Goal: Task Accomplishment & Management: Manage account settings

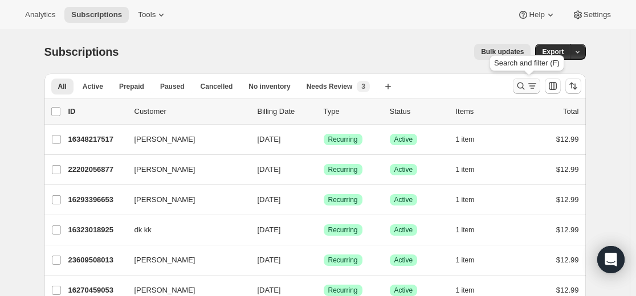
click at [381, 82] on div "Search and filter results" at bounding box center [526, 85] width 23 height 11
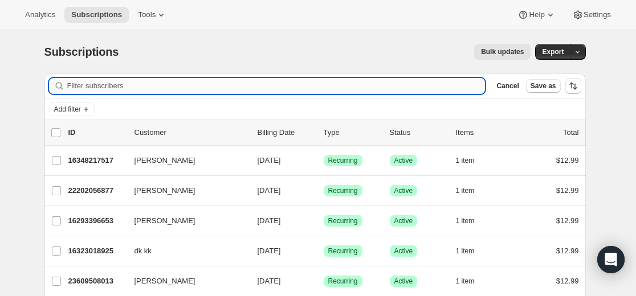
click at [339, 82] on input "Filter subscribers" at bounding box center [276, 86] width 418 height 16
click at [339, 81] on input "Filter subscribers" at bounding box center [276, 86] width 418 height 16
type input "[EMAIL_ADDRESS][DOMAIN_NAME]"
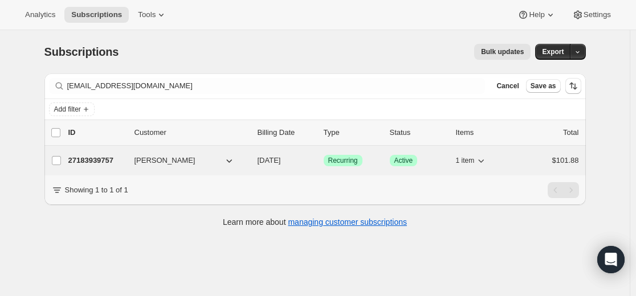
click at [107, 161] on p "27183939757" at bounding box center [96, 160] width 57 height 11
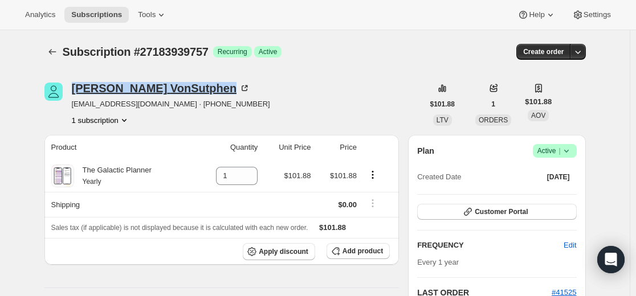
drag, startPoint x: 78, startPoint y: 79, endPoint x: 186, endPoint y: 88, distance: 108.2
copy div "[PERSON_NAME]"
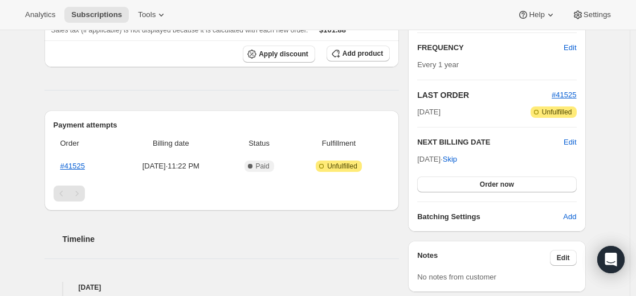
scroll to position [171, 0]
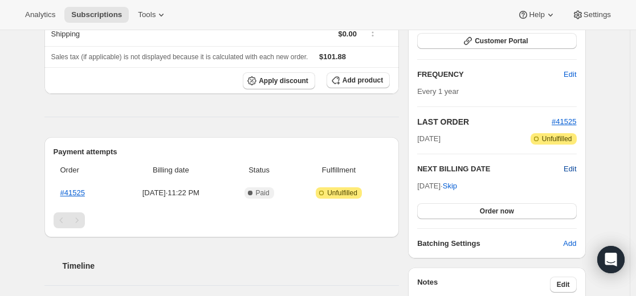
click at [381, 168] on span "Edit" at bounding box center [570, 169] width 13 height 11
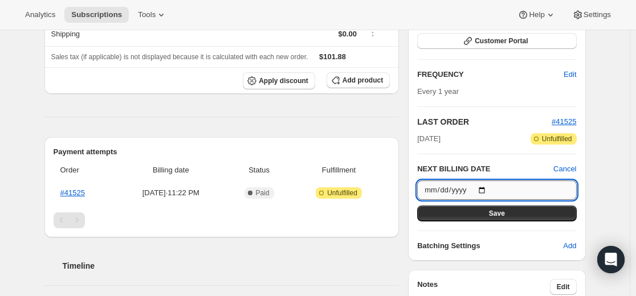
click at [381, 189] on input "[DATE]" at bounding box center [496, 190] width 159 height 19
type input "[DATE]"
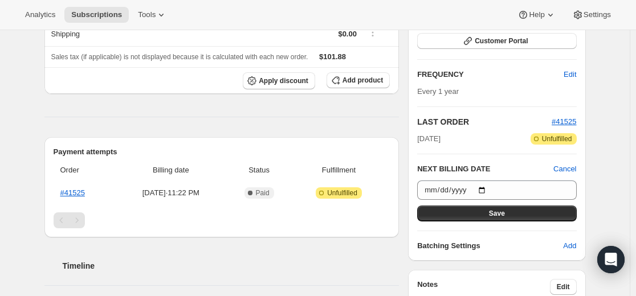
click at [381, 217] on button "Save" at bounding box center [496, 214] width 159 height 16
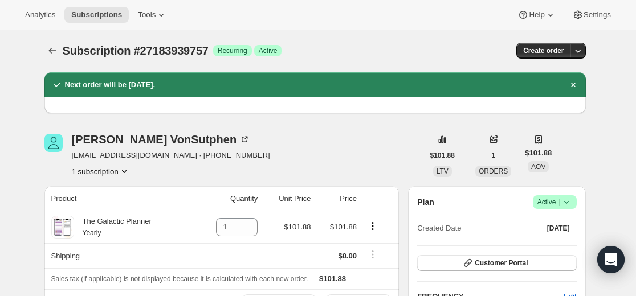
scroll to position [0, 0]
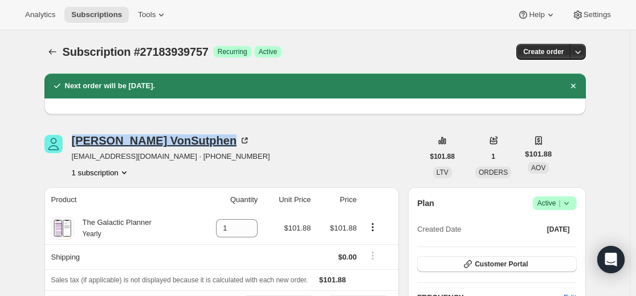
drag, startPoint x: 76, startPoint y: 130, endPoint x: 188, endPoint y: 143, distance: 111.9
copy div "[PERSON_NAME]"
click at [52, 52] on icon "Subscriptions" at bounding box center [51, 52] width 7 height 6
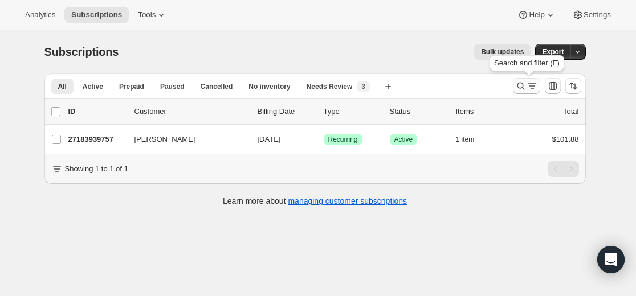
click at [381, 84] on icon "Search and filter results" at bounding box center [532, 85] width 11 height 11
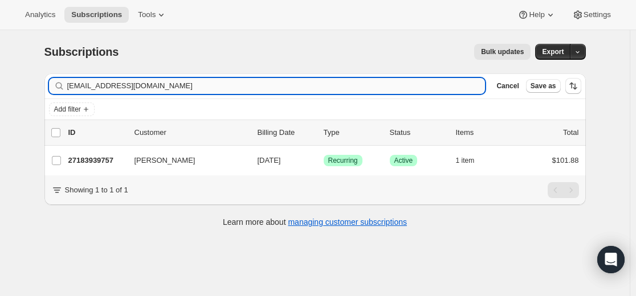
click at [381, 86] on input "[EMAIL_ADDRESS][DOMAIN_NAME]" at bounding box center [276, 86] width 418 height 16
type input "[EMAIL_ADDRESS][DOMAIN_NAME]"
